Goal: Task Accomplishment & Management: Manage account settings

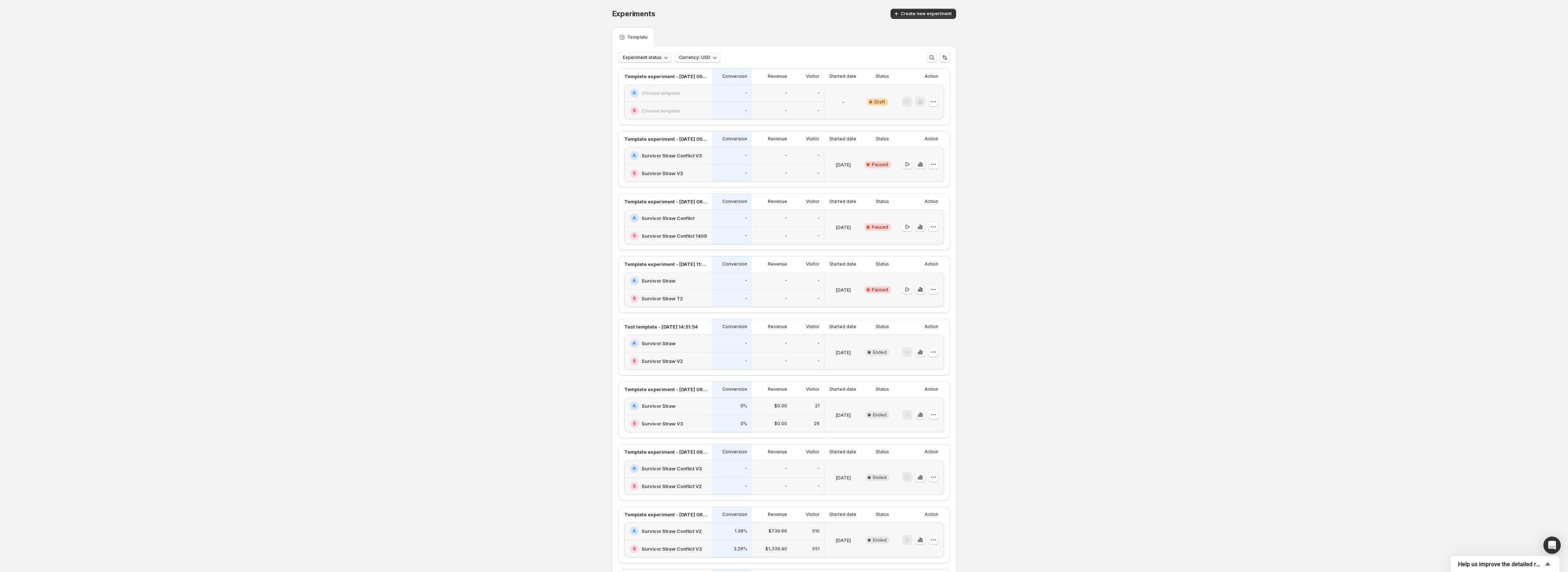
click at [924, 292] on icon "button" at bounding box center [919, 289] width 7 height 7
click at [932, 292] on icon "button" at bounding box center [933, 289] width 7 height 7
click at [935, 343] on span "Delete" at bounding box center [930, 341] width 15 height 6
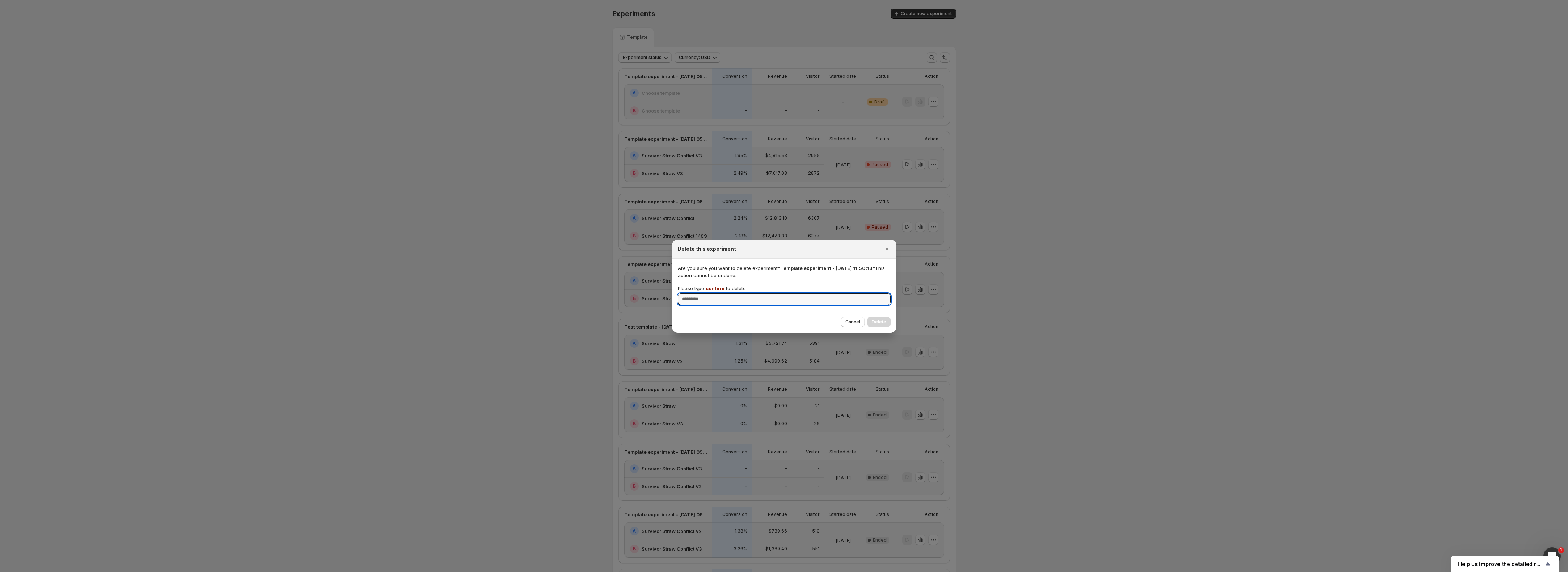
click at [805, 308] on div "Are you sure you want to delete experiment "Template experiment - [DATE] 11:50:…" at bounding box center [784, 285] width 224 height 52
click at [811, 301] on input "Please type confirm to delete" at bounding box center [784, 298] width 212 height 11
type input "*******"
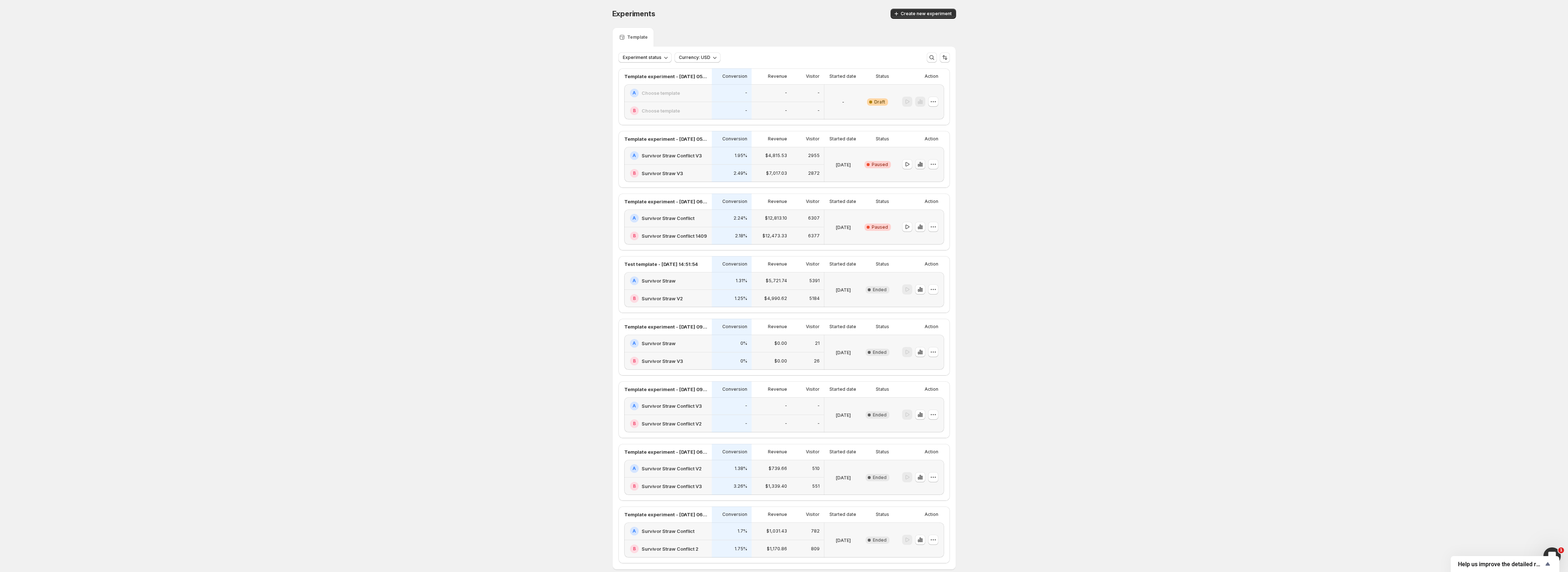
click at [921, 164] on icon "button" at bounding box center [919, 164] width 7 height 7
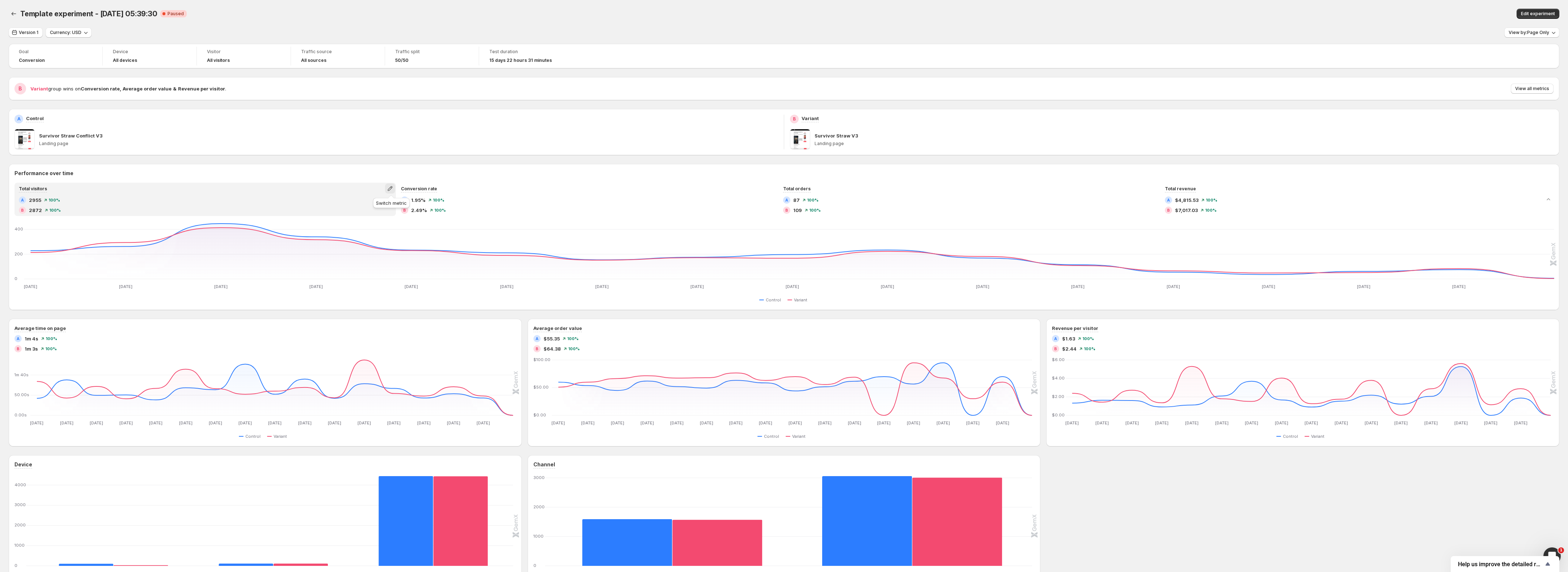
click at [393, 188] on icon "button" at bounding box center [390, 188] width 7 height 7
click at [385, 213] on span "Click-through rate" at bounding box center [391, 216] width 100 height 7
